Goal: Task Accomplishment & Management: Manage account settings

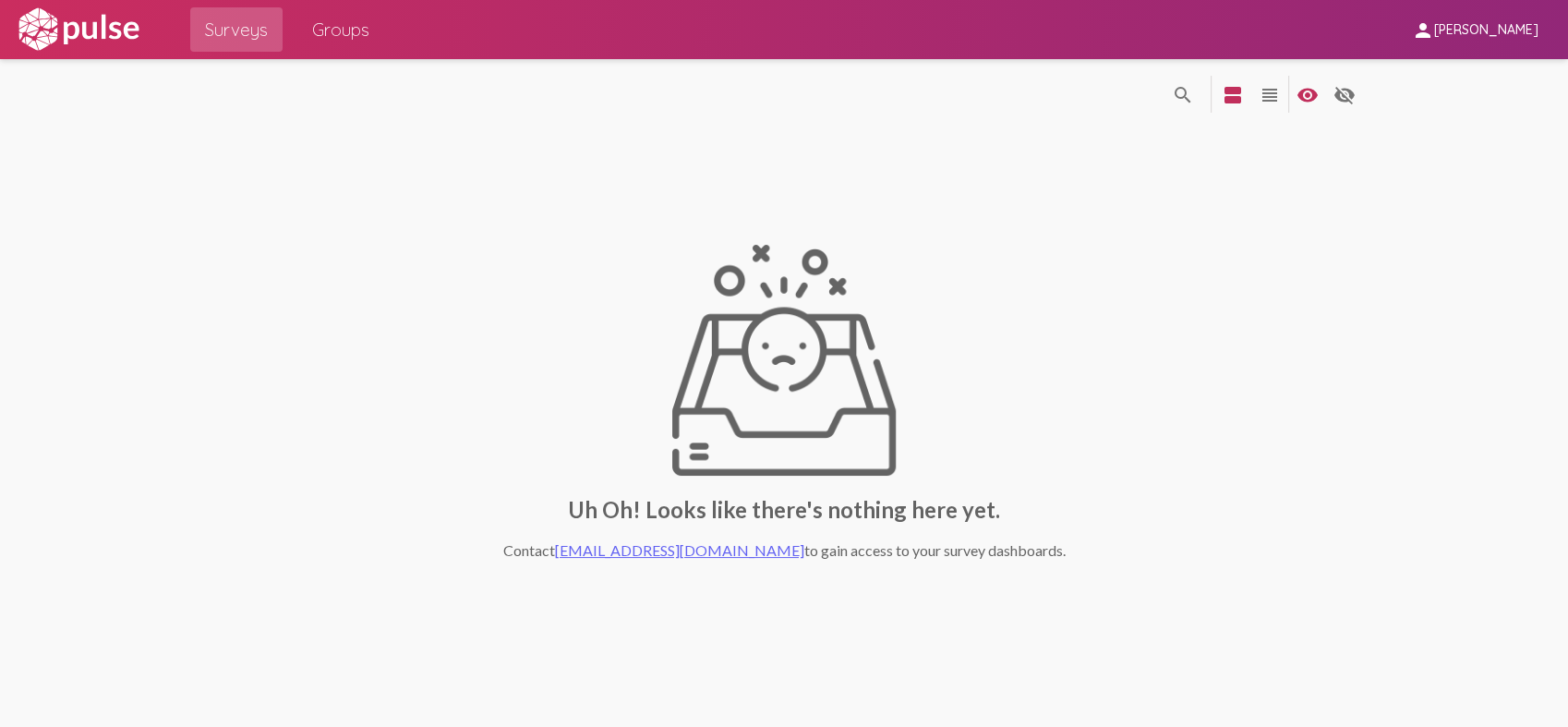
click at [1434, 22] on mat-icon "person" at bounding box center [1422, 30] width 23 height 23
click at [1447, 89] on button "Sign Out" at bounding box center [1474, 76] width 103 height 44
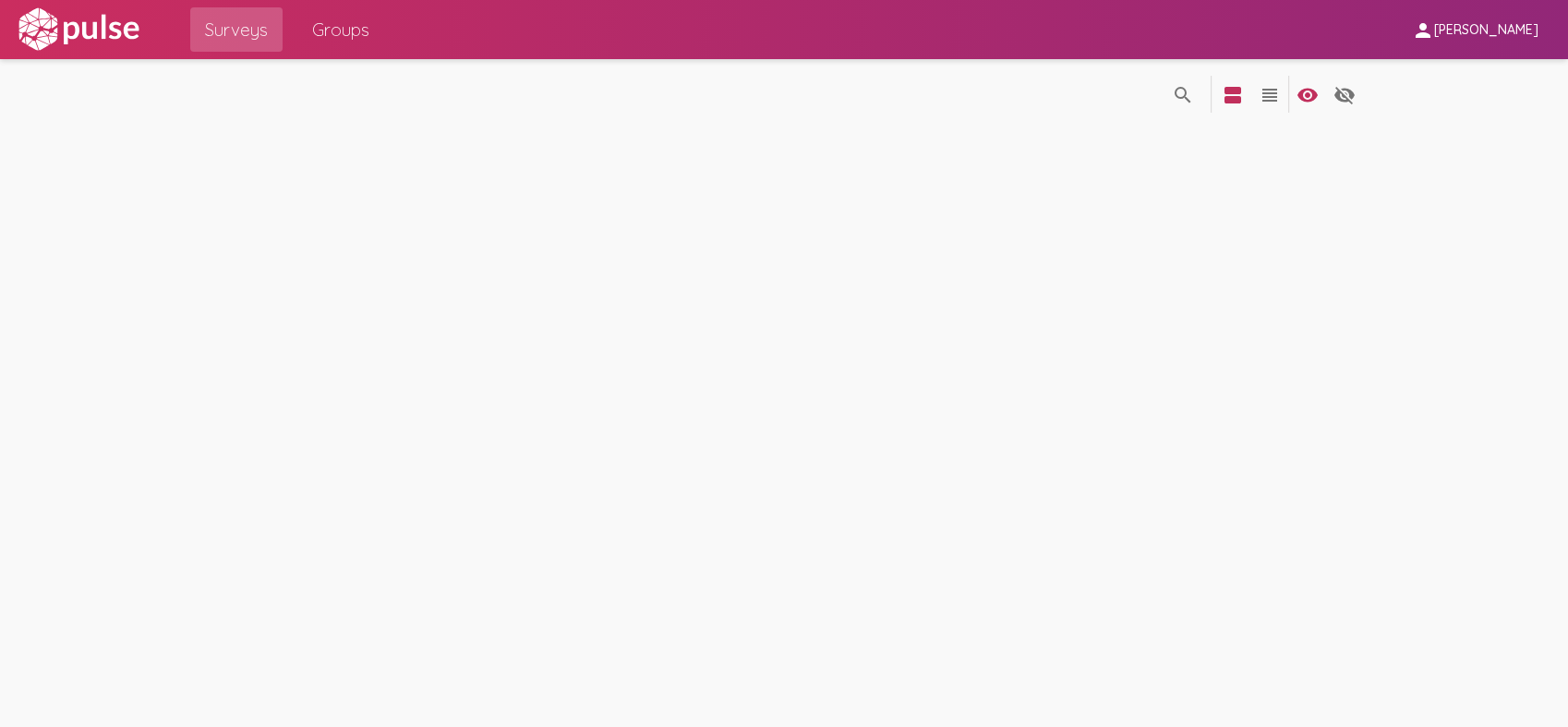
click at [1450, 45] on span "person Jose Vidana" at bounding box center [1475, 29] width 127 height 34
click at [1454, 75] on button "Sign Out" at bounding box center [1474, 76] width 103 height 44
click at [108, 44] on img at bounding box center [79, 30] width 128 height 46
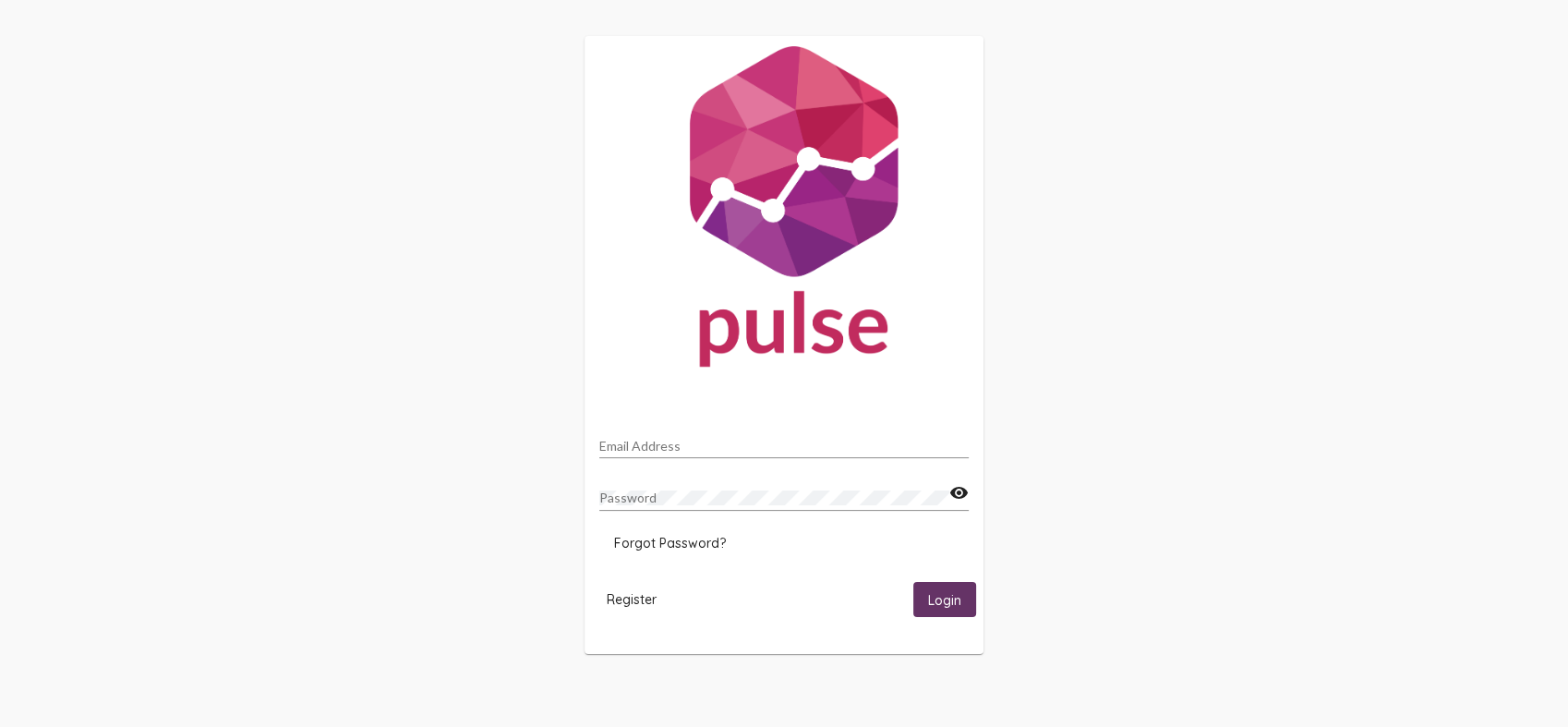
drag, startPoint x: 611, startPoint y: 385, endPoint x: 618, endPoint y: 419, distance: 34.7
click at [616, 408] on mat-card "Email Address Password visibility Forgot Password? Register Login" at bounding box center [783, 345] width 398 height 618
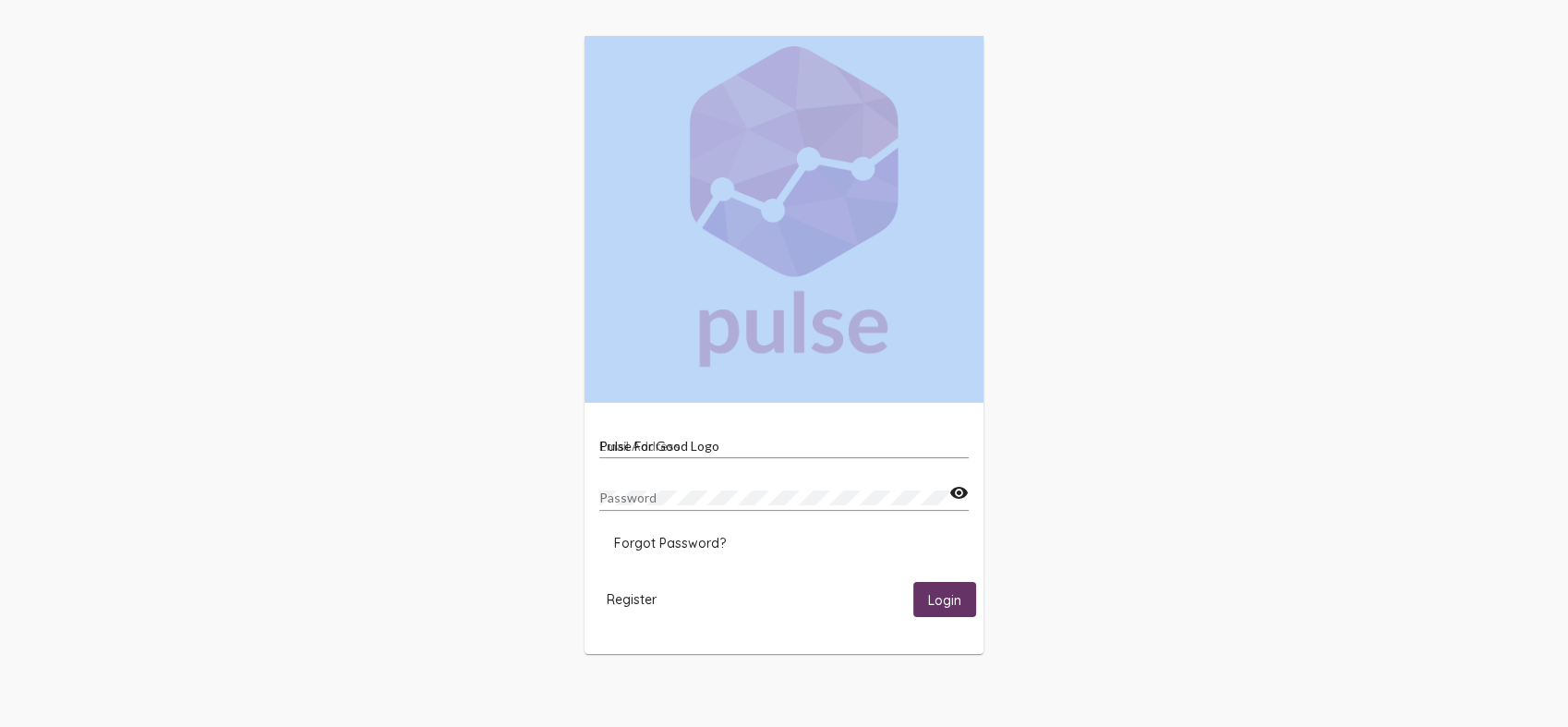
type input "[EMAIL_ADDRESS][DOMAIN_NAME]"
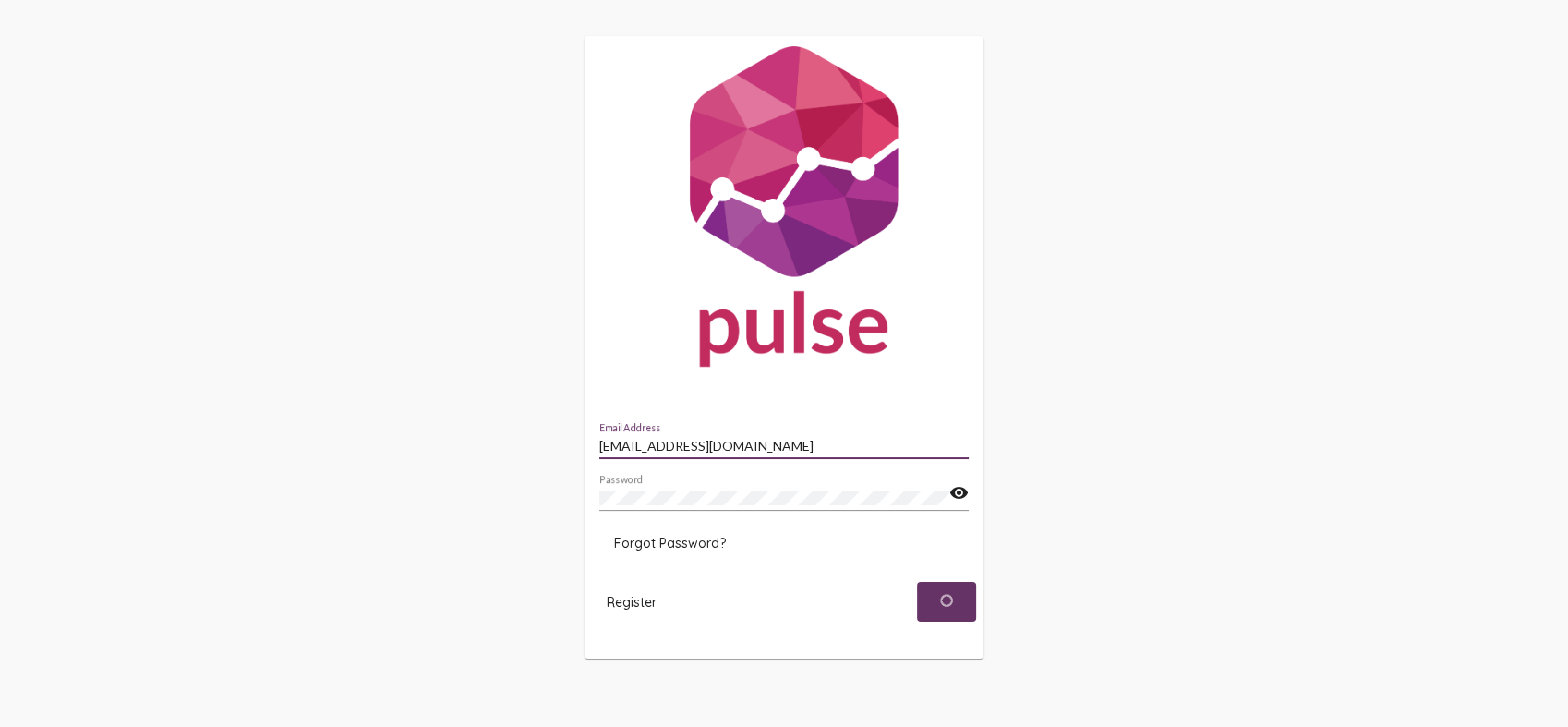
click at [623, 441] on input "[EMAIL_ADDRESS][DOMAIN_NAME]" at bounding box center [783, 446] width 369 height 15
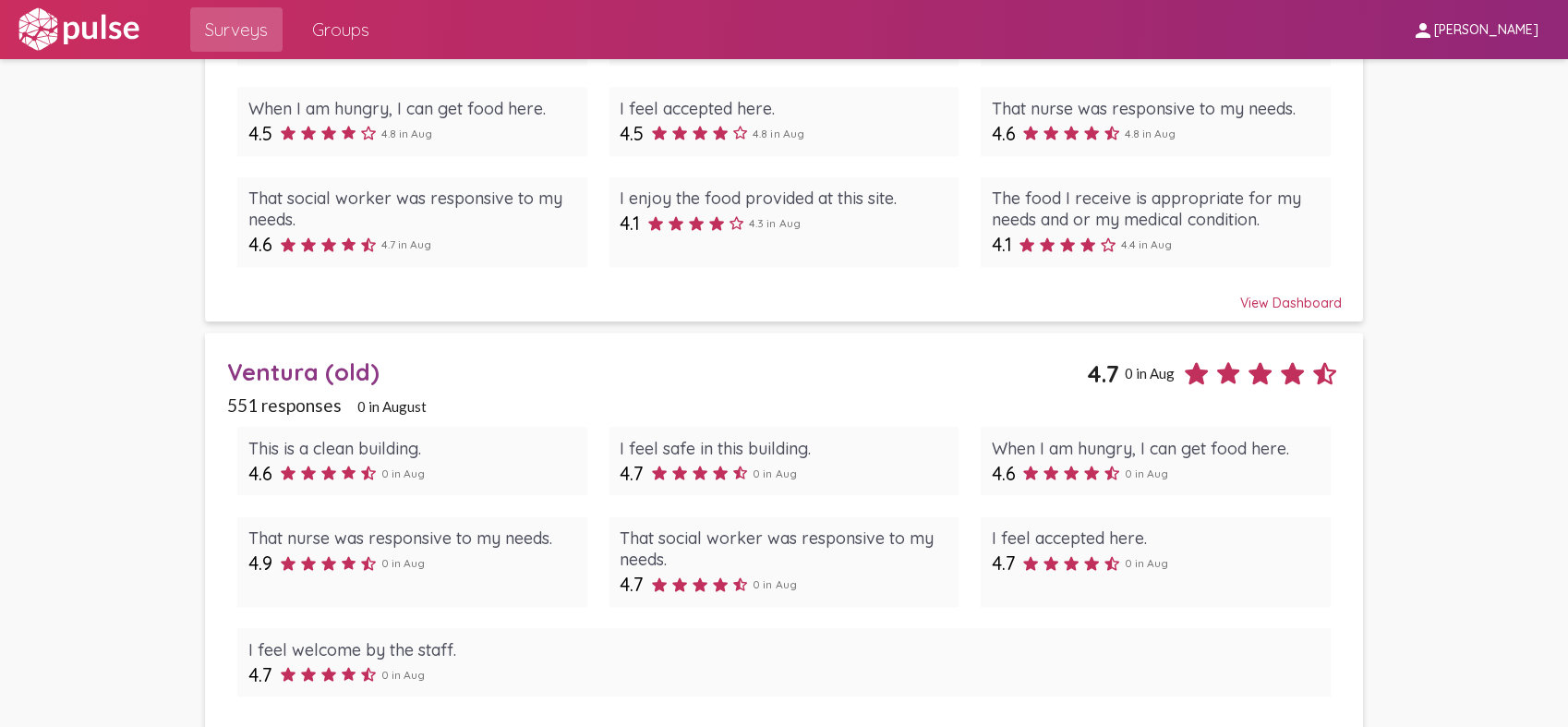
scroll to position [1671, 0]
